Goal: Task Accomplishment & Management: Use online tool/utility

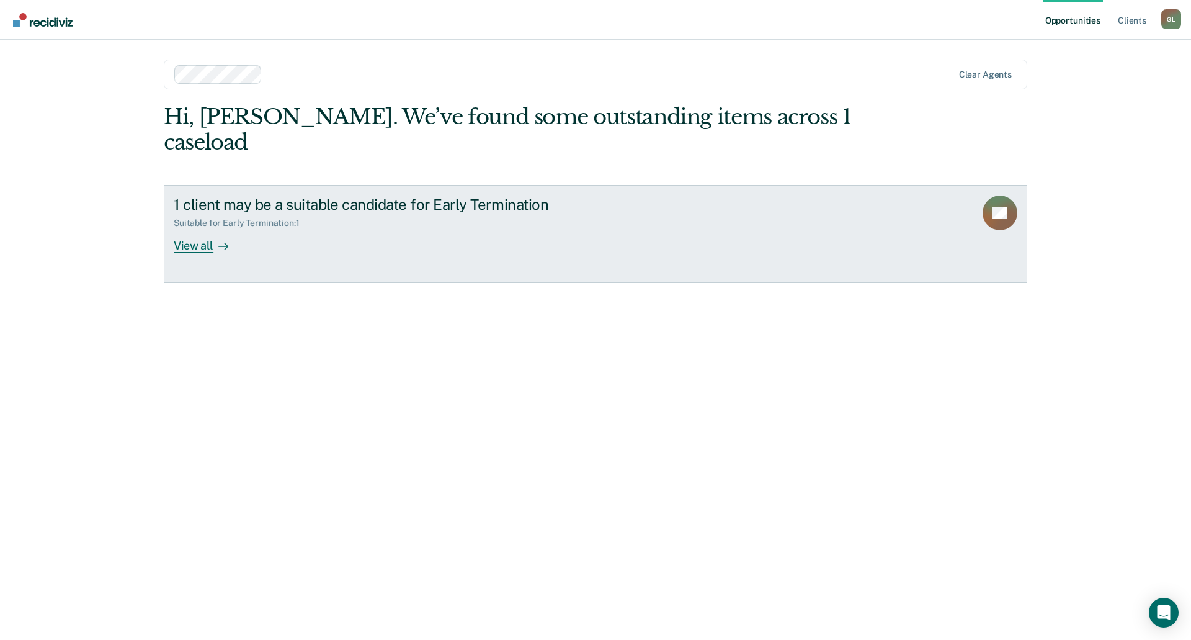
click at [217, 238] on div at bounding box center [220, 245] width 15 height 14
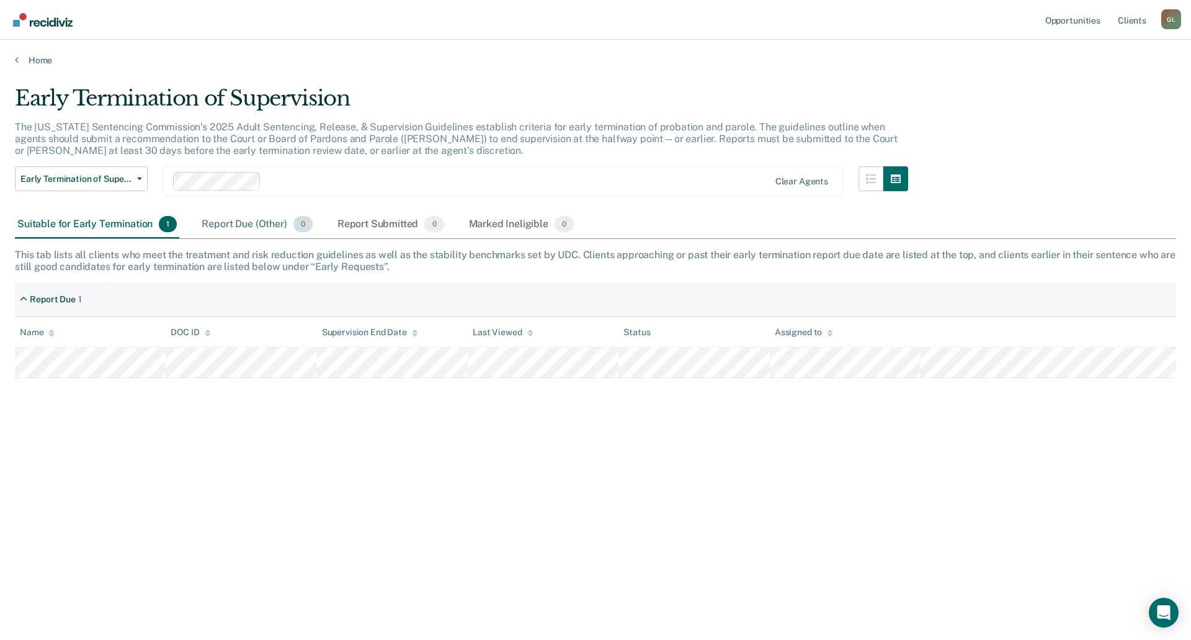
click at [226, 228] on div "Report Due (Other) 0" at bounding box center [256, 224] width 115 height 27
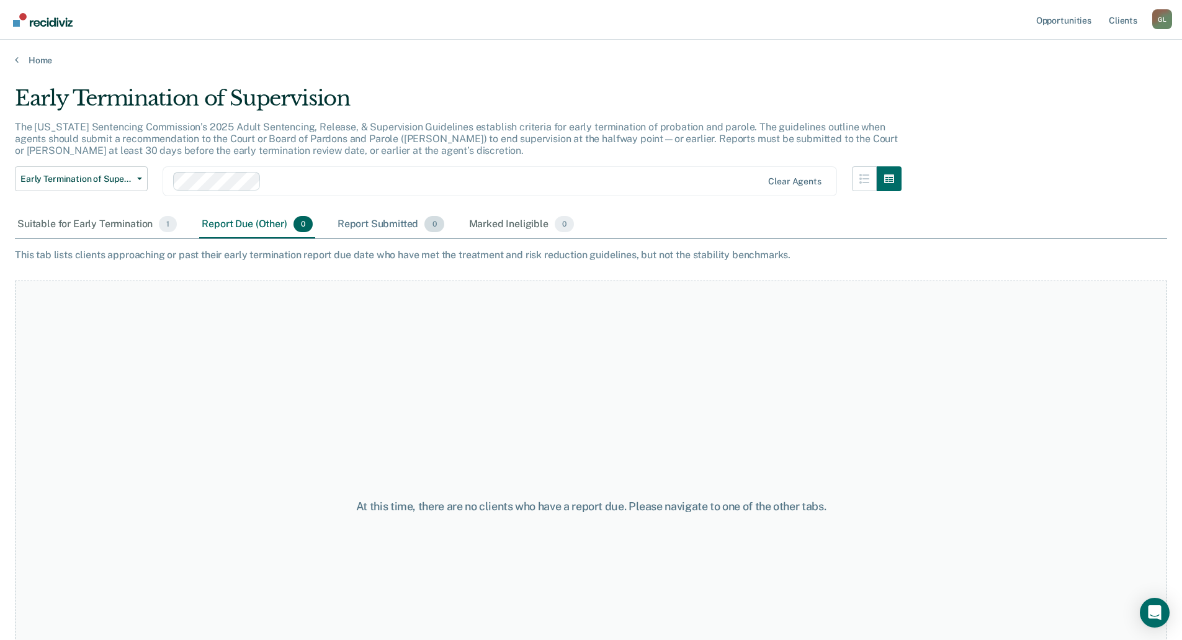
click at [423, 229] on div "Report Submitted 0" at bounding box center [391, 224] width 112 height 27
click at [490, 230] on div "Marked Ineligible 0" at bounding box center [522, 224] width 110 height 27
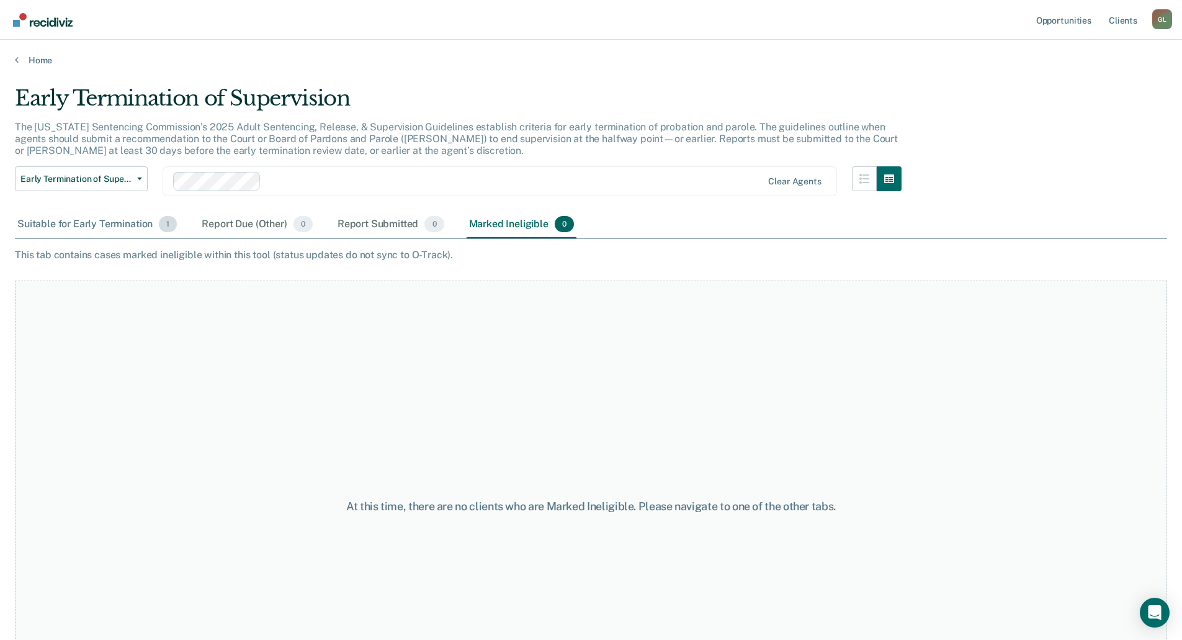
click at [101, 225] on div "Suitable for Early Termination 1" at bounding box center [97, 224] width 164 height 27
